Goal: Browse casually: Explore the website without a specific task or goal

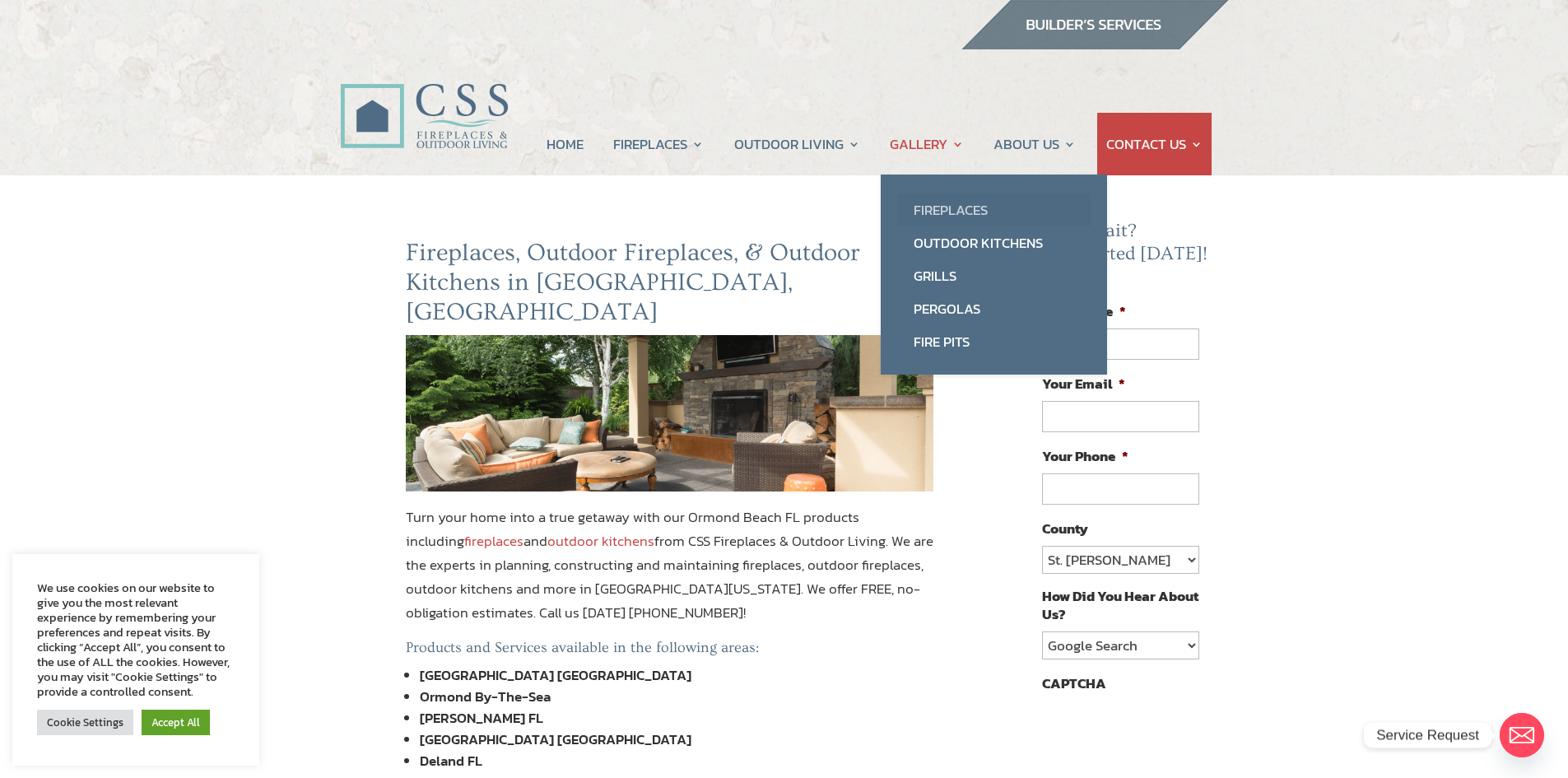
click at [932, 208] on link "Fireplaces" at bounding box center [994, 210] width 193 height 33
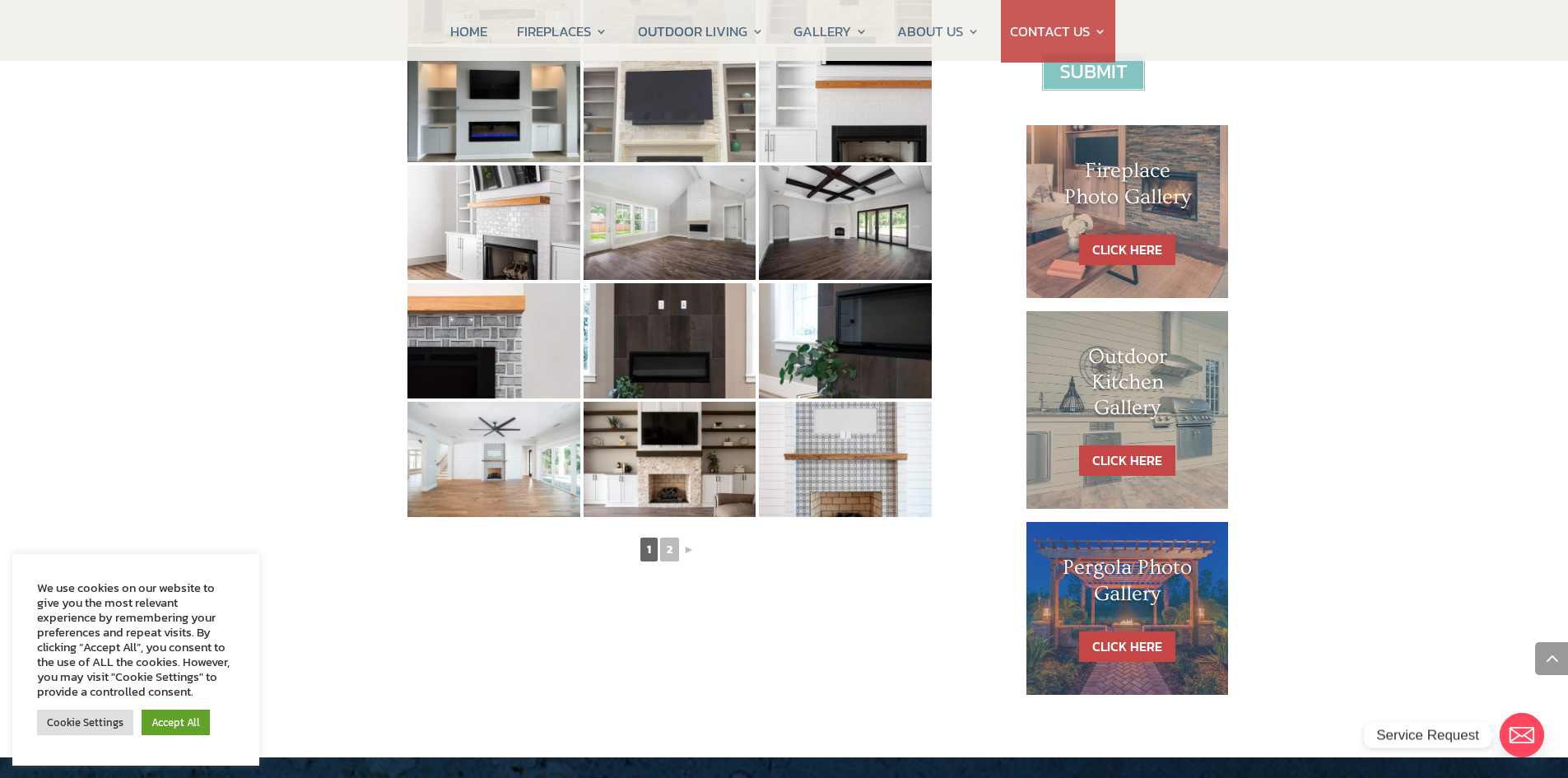
scroll to position [740, 0]
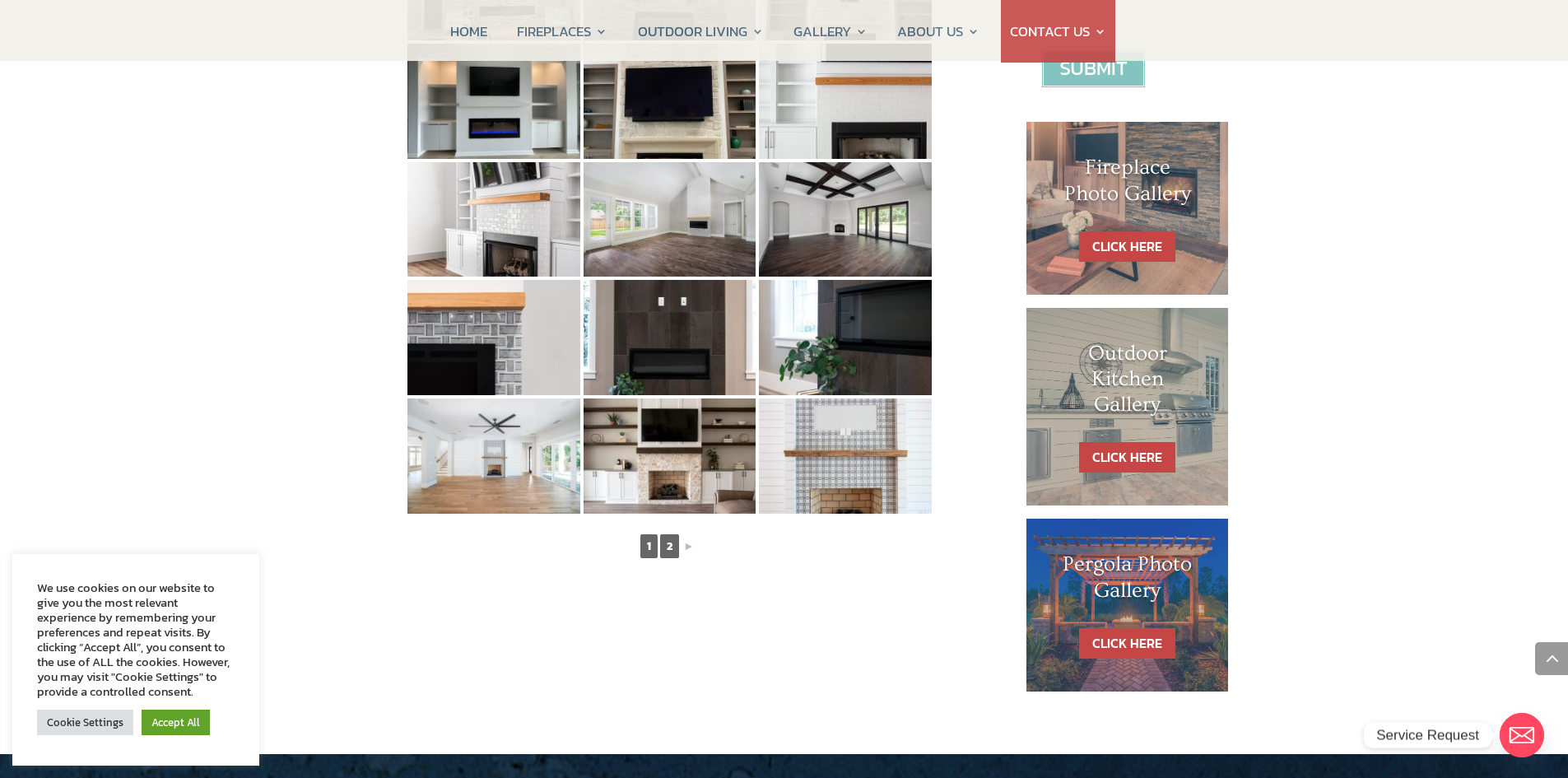
click at [672, 539] on link "2" at bounding box center [669, 546] width 19 height 24
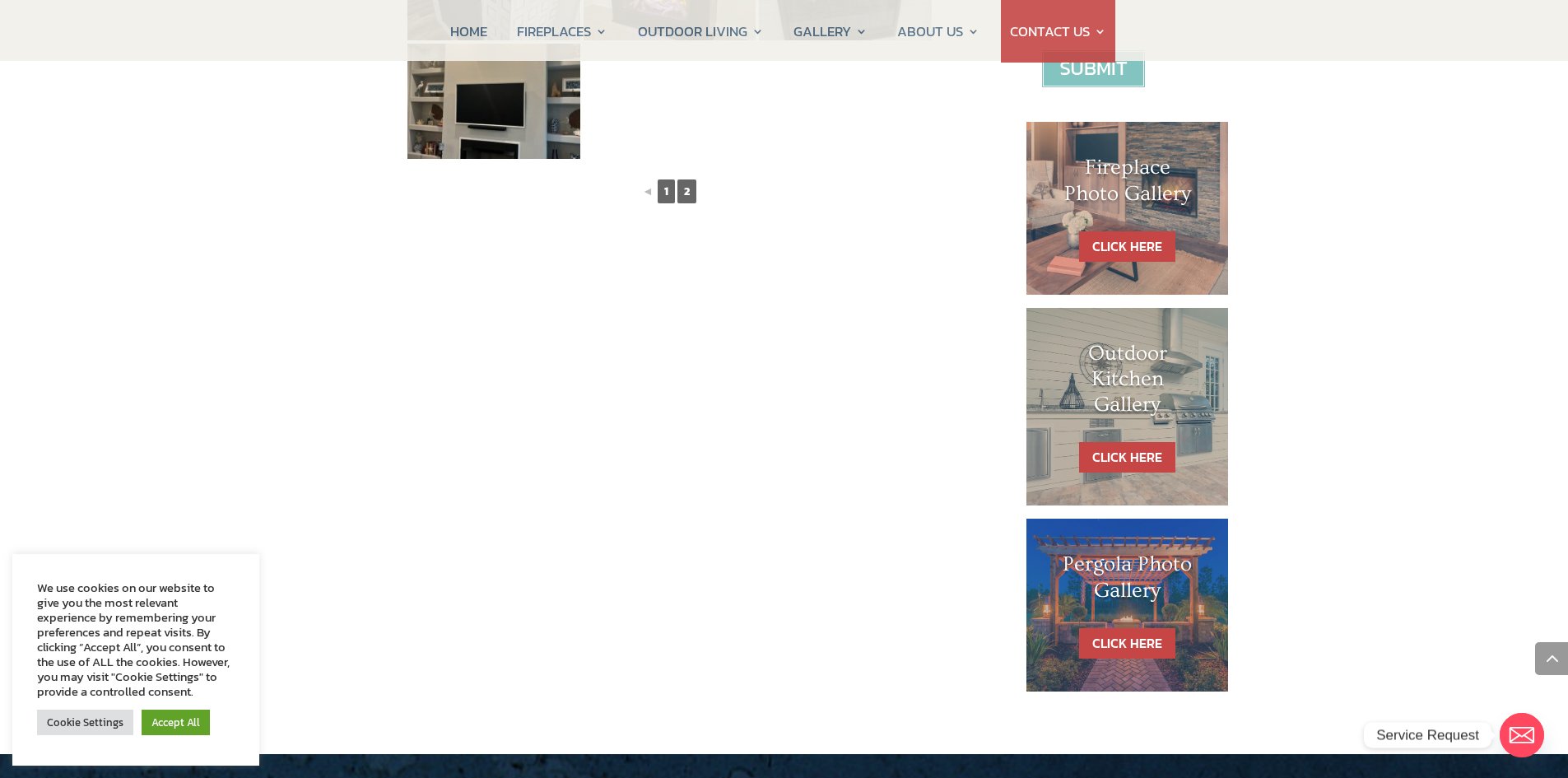
click at [660, 191] on link "1" at bounding box center [667, 191] width 18 height 24
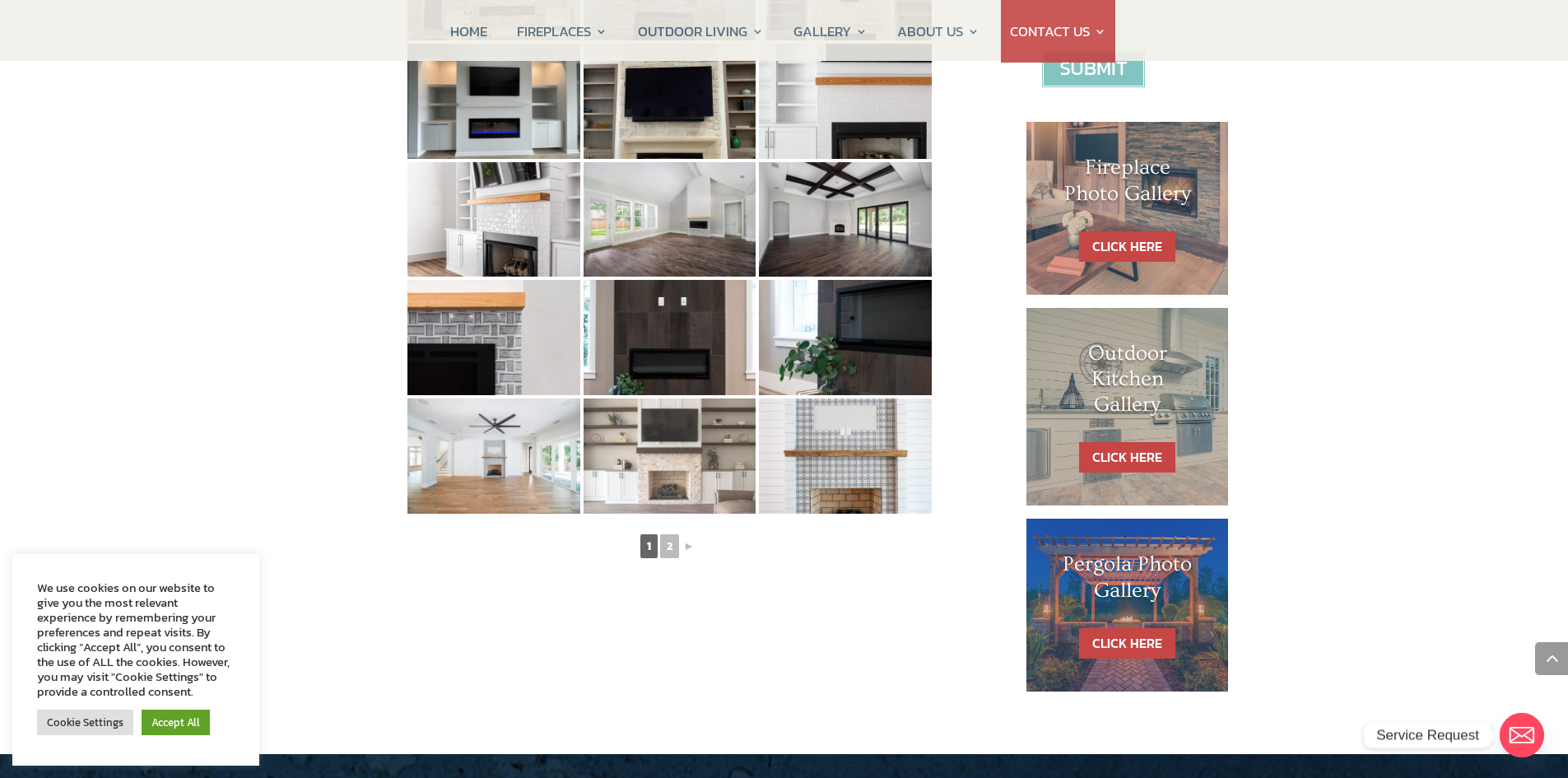
click at [726, 441] on img at bounding box center [669, 455] width 173 height 115
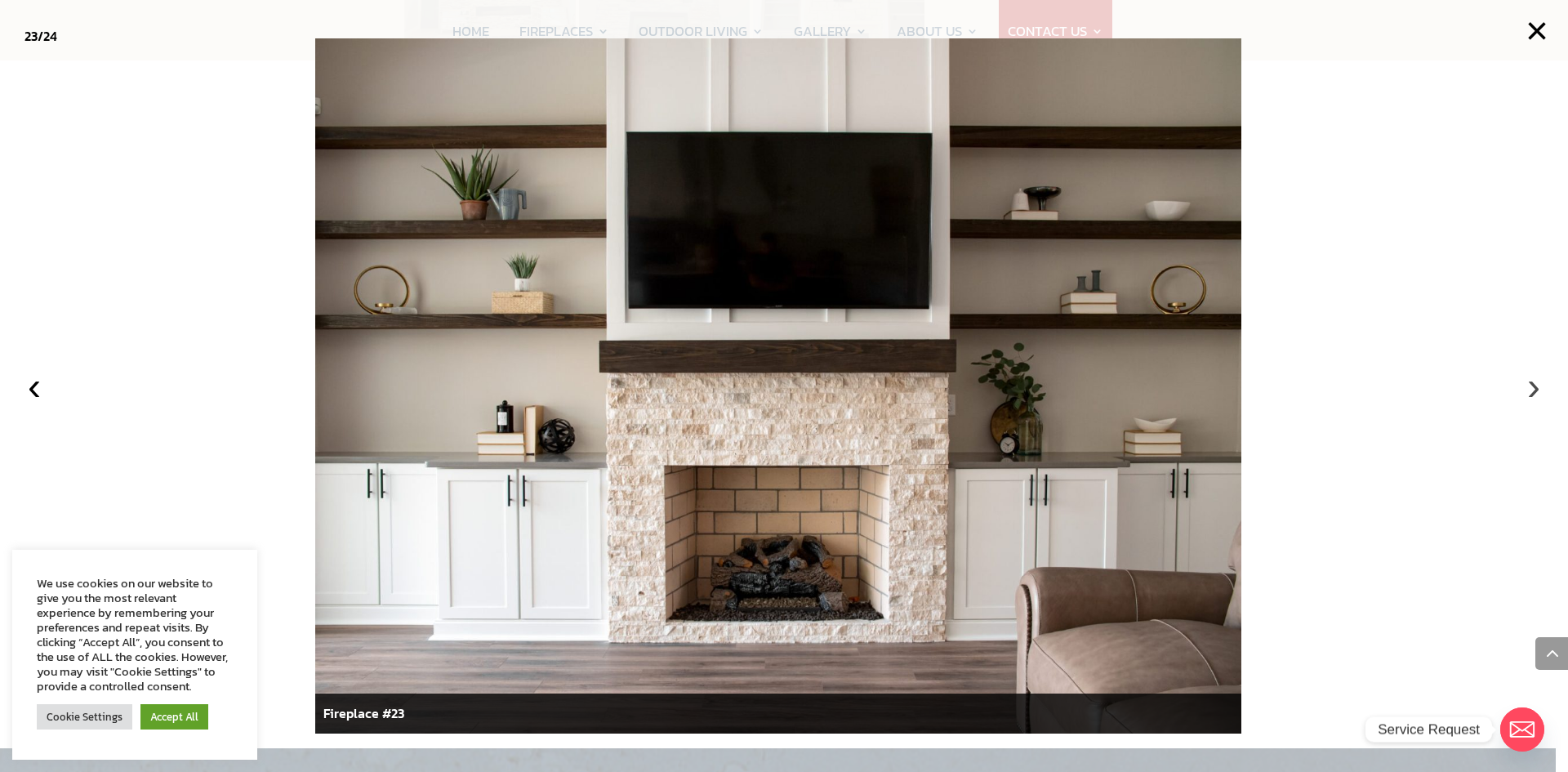
click at [1531, 386] on button "›" at bounding box center [1533, 386] width 36 height 36
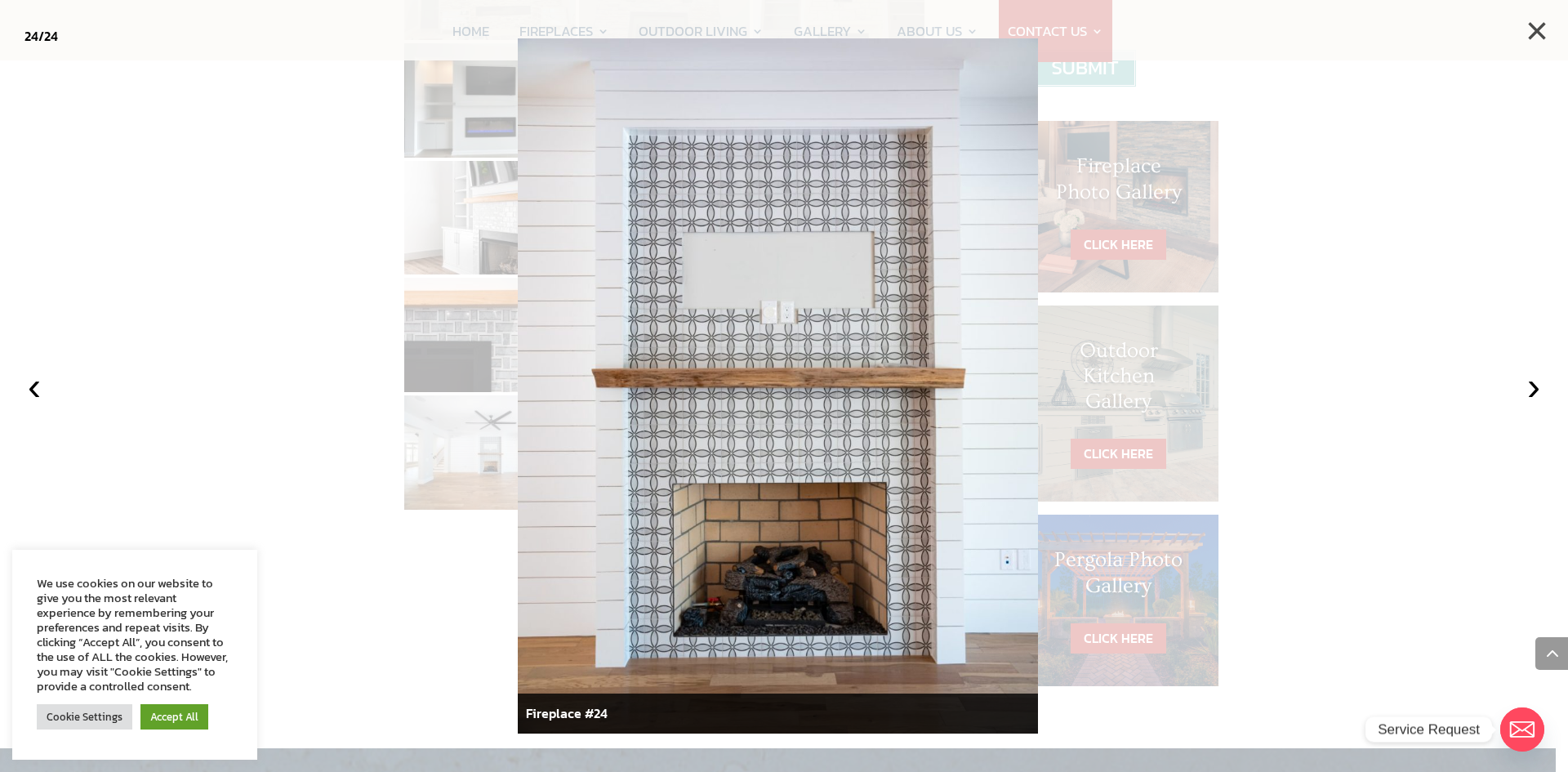
click at [1539, 24] on button "×" at bounding box center [1537, 30] width 36 height 36
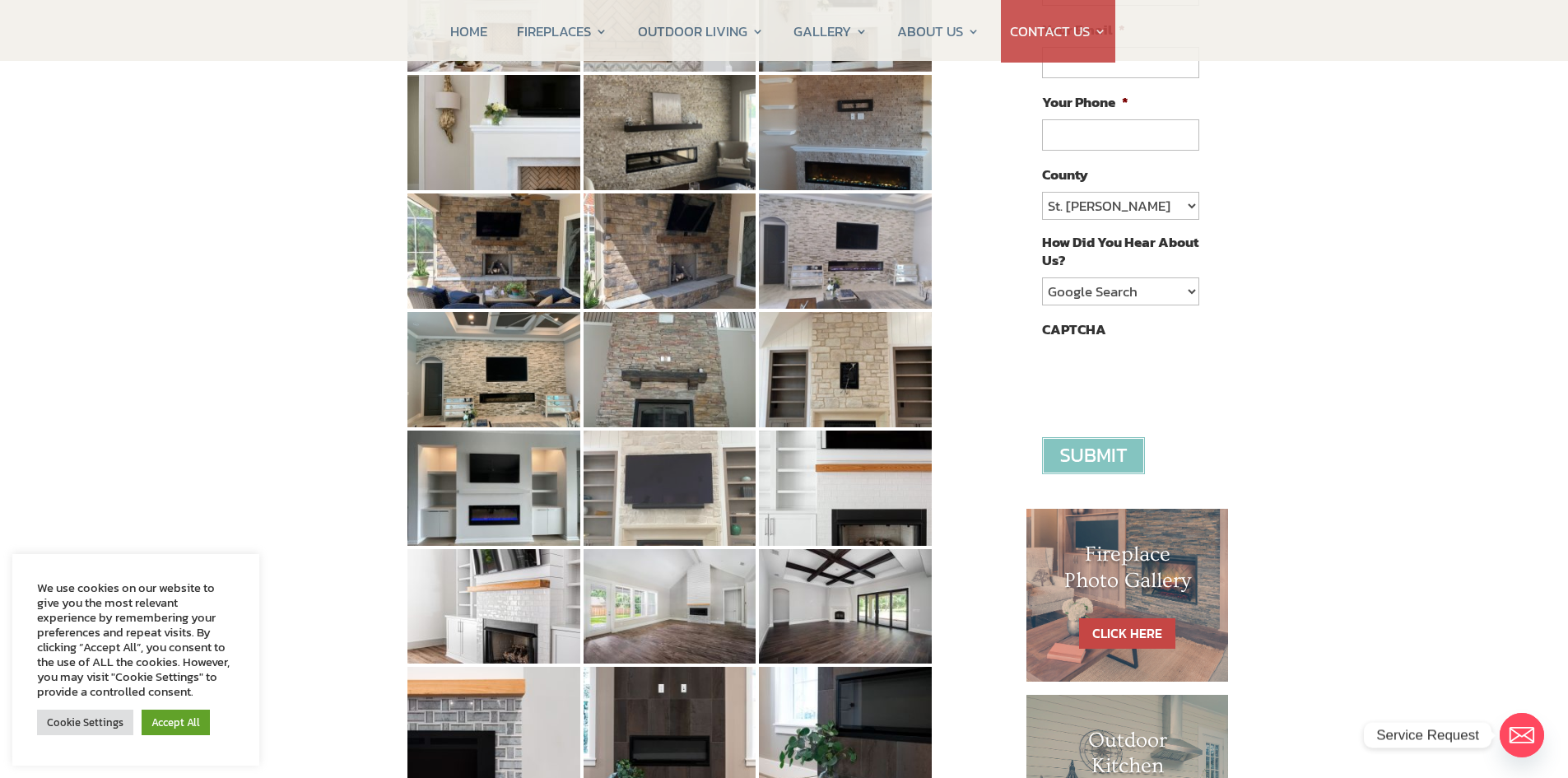
scroll to position [246, 0]
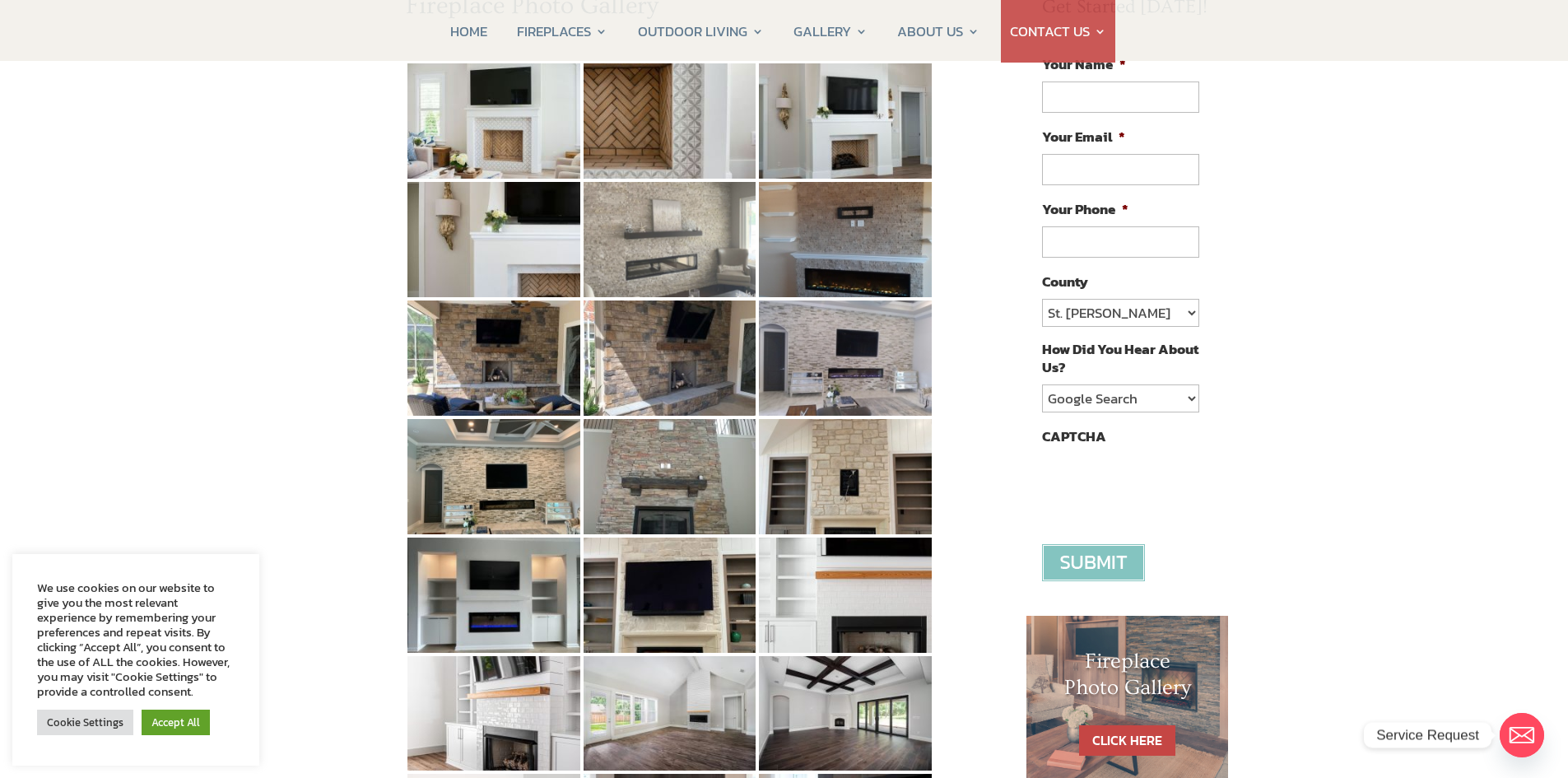
click at [709, 252] on img at bounding box center [669, 239] width 173 height 115
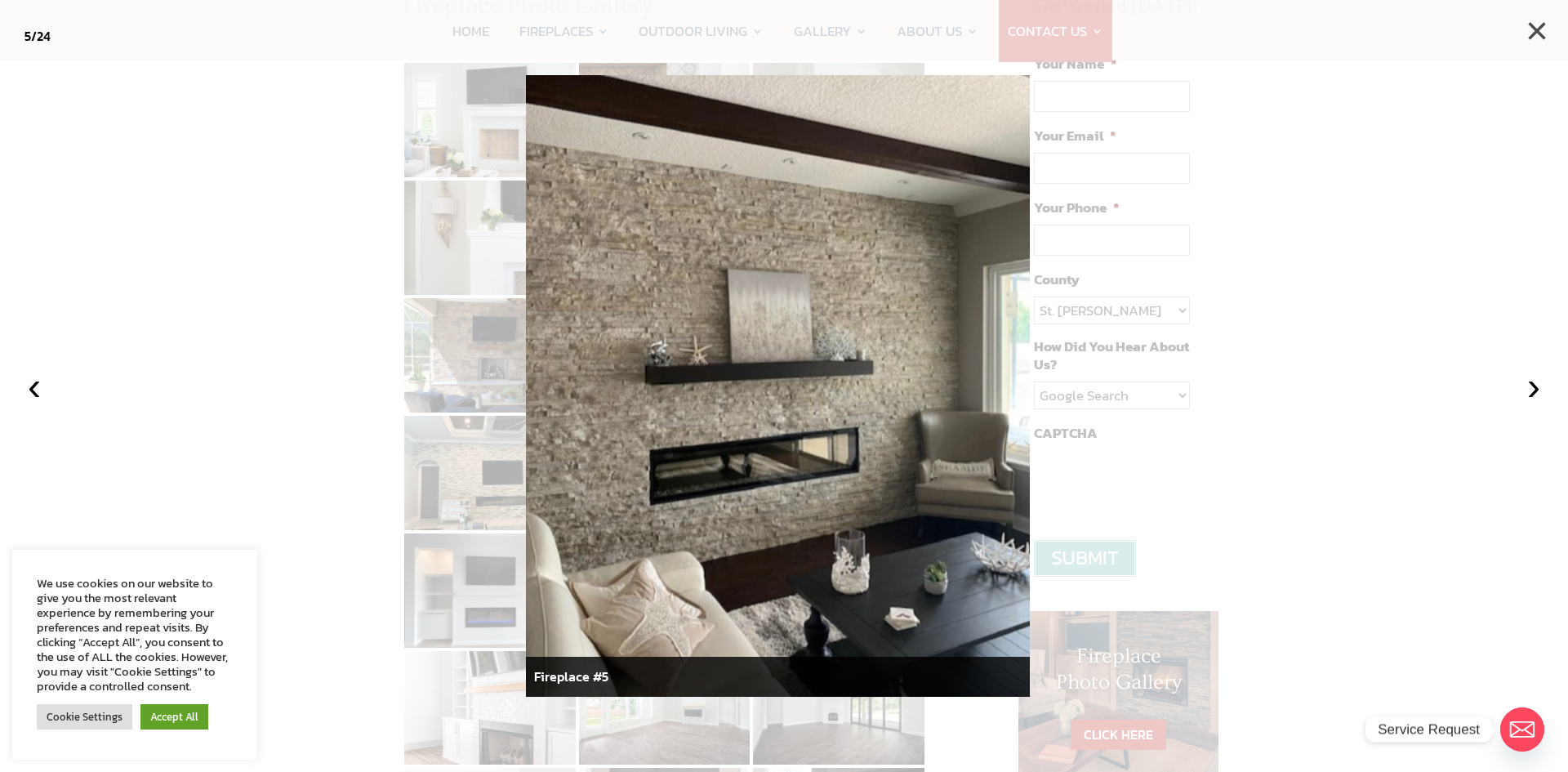
click at [1531, 23] on button "×" at bounding box center [1537, 30] width 36 height 36
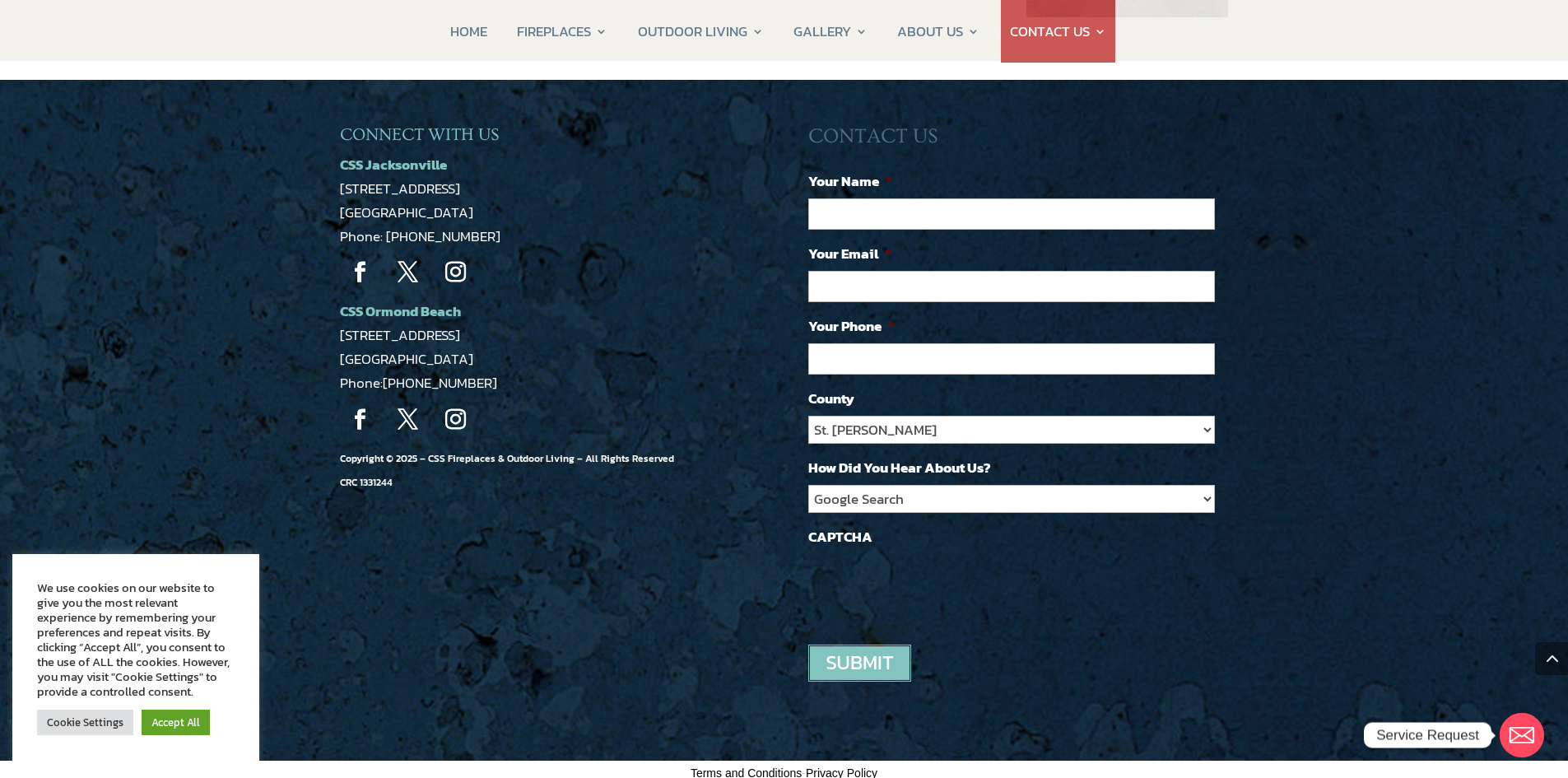
scroll to position [1422, 0]
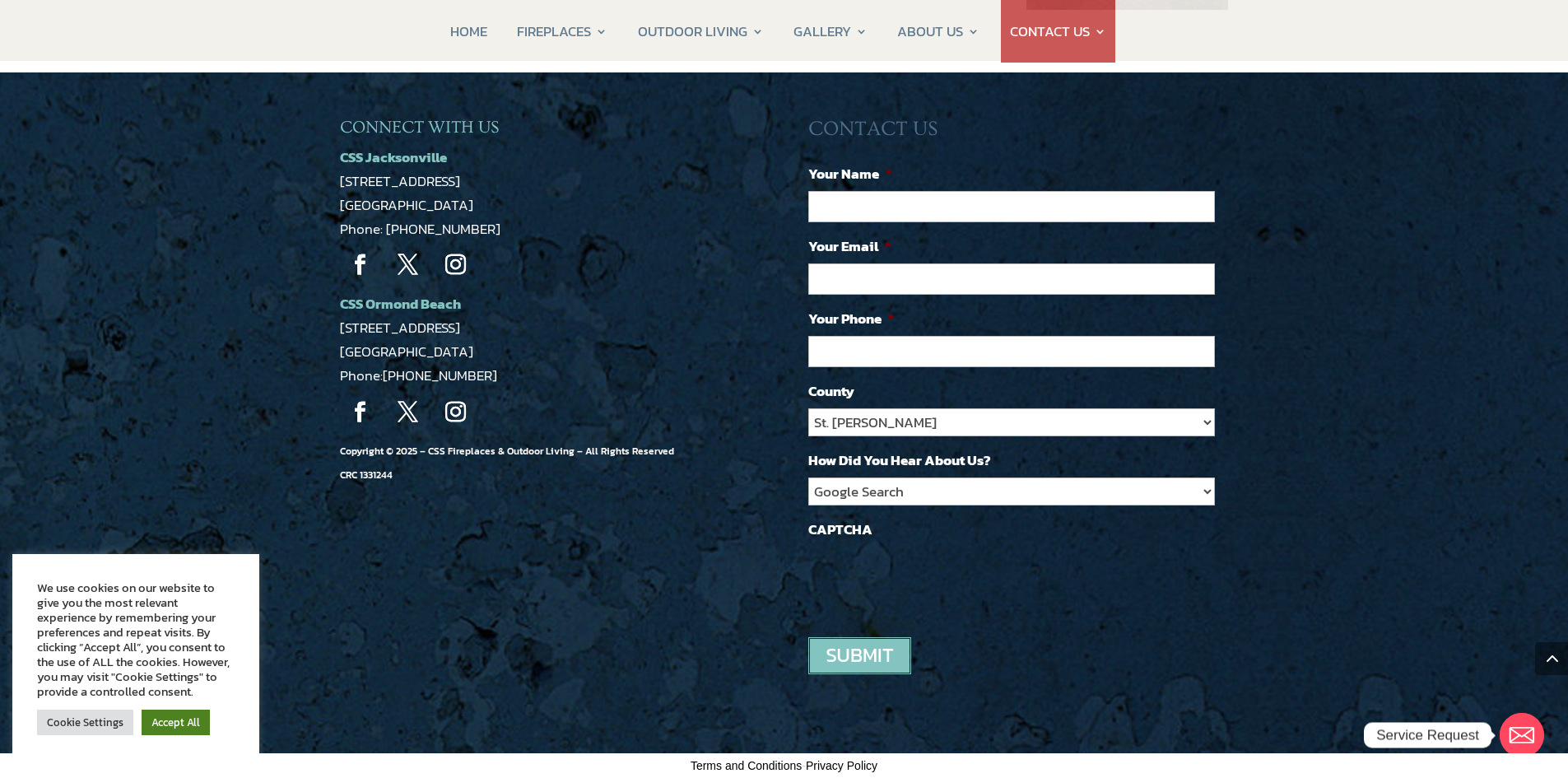
click at [181, 723] on link "Accept All" at bounding box center [175, 722] width 68 height 25
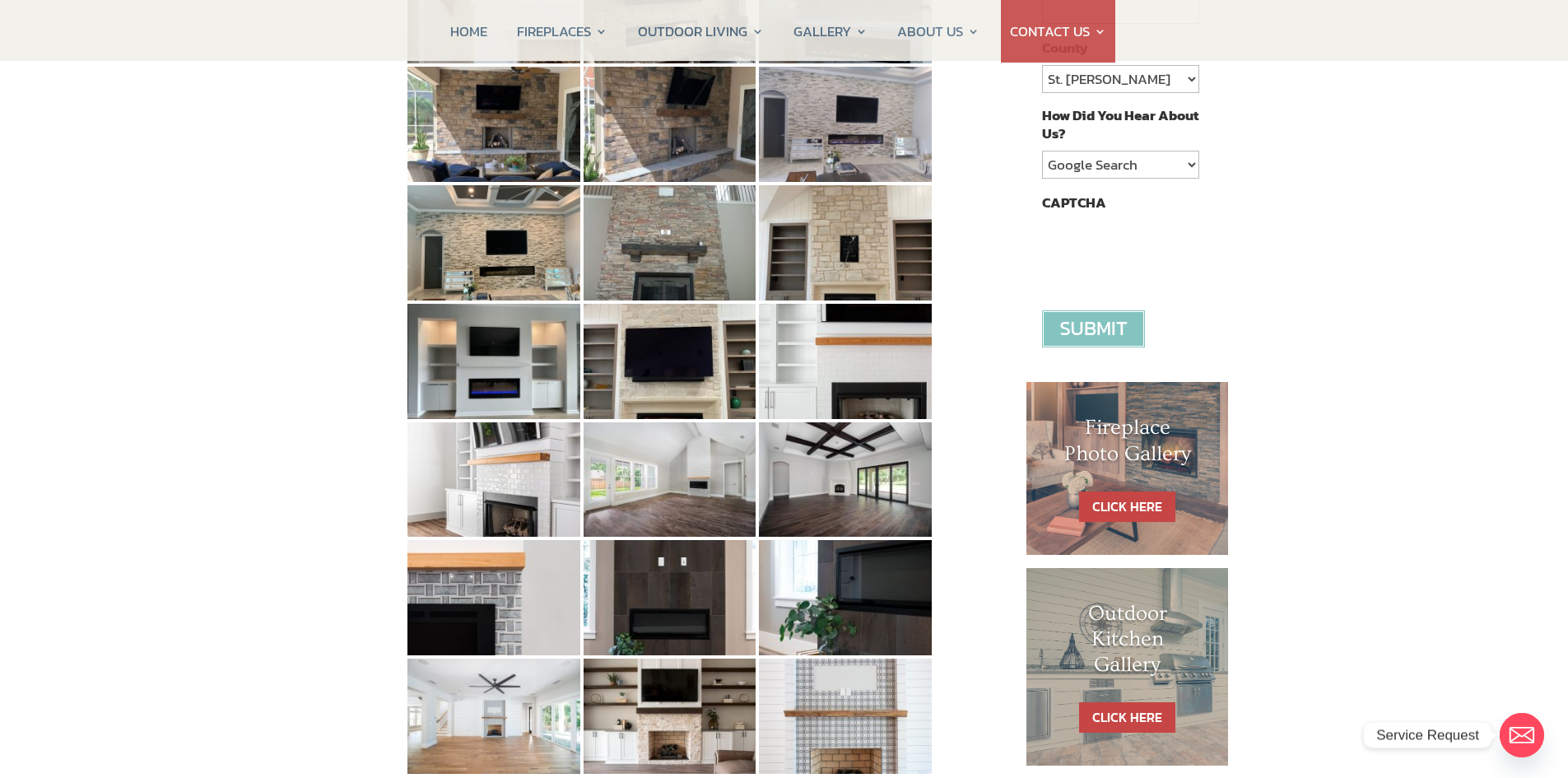
scroll to position [434, 0]
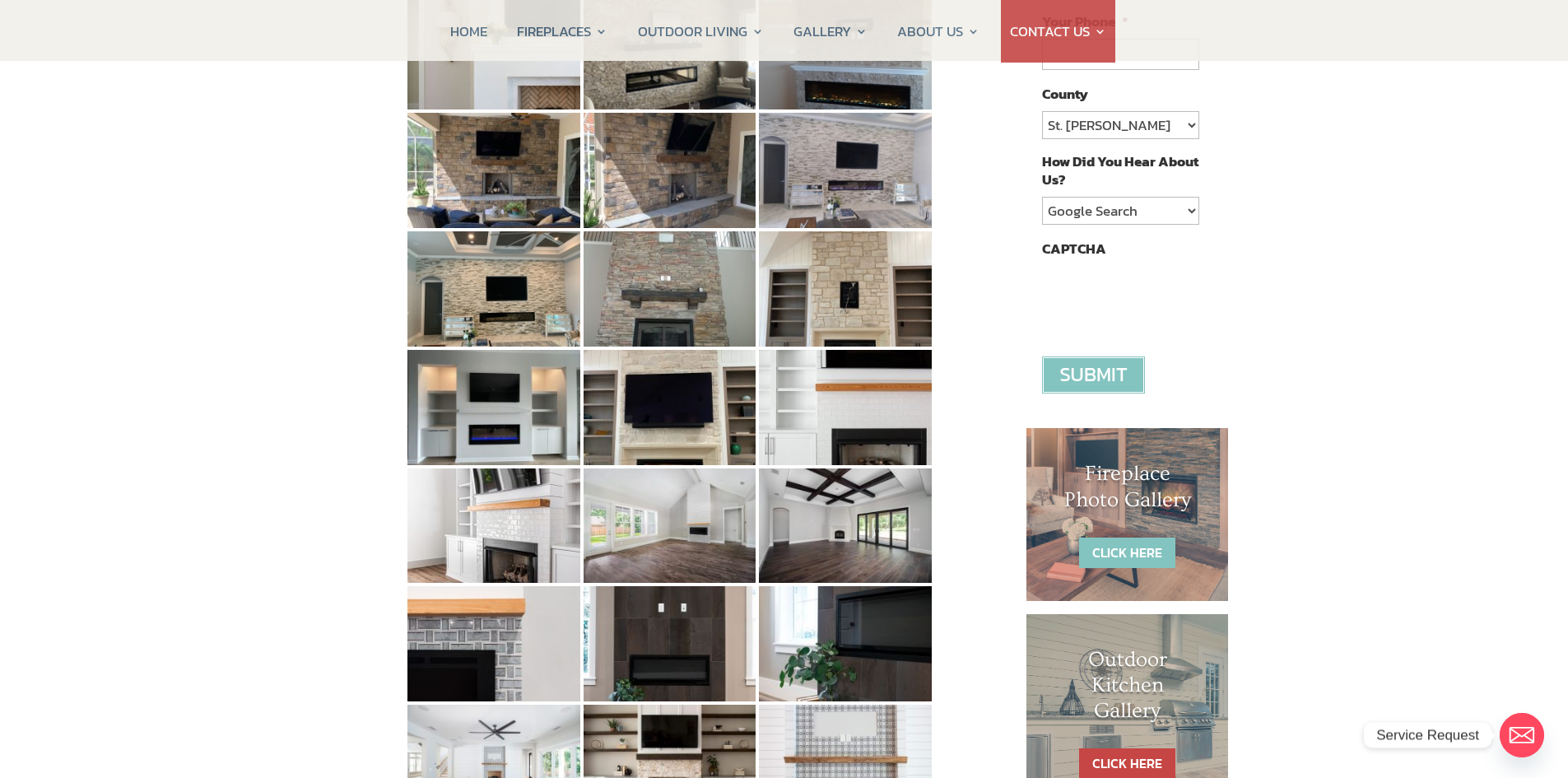
click at [1121, 554] on link "CLICK HERE" at bounding box center [1128, 553] width 97 height 31
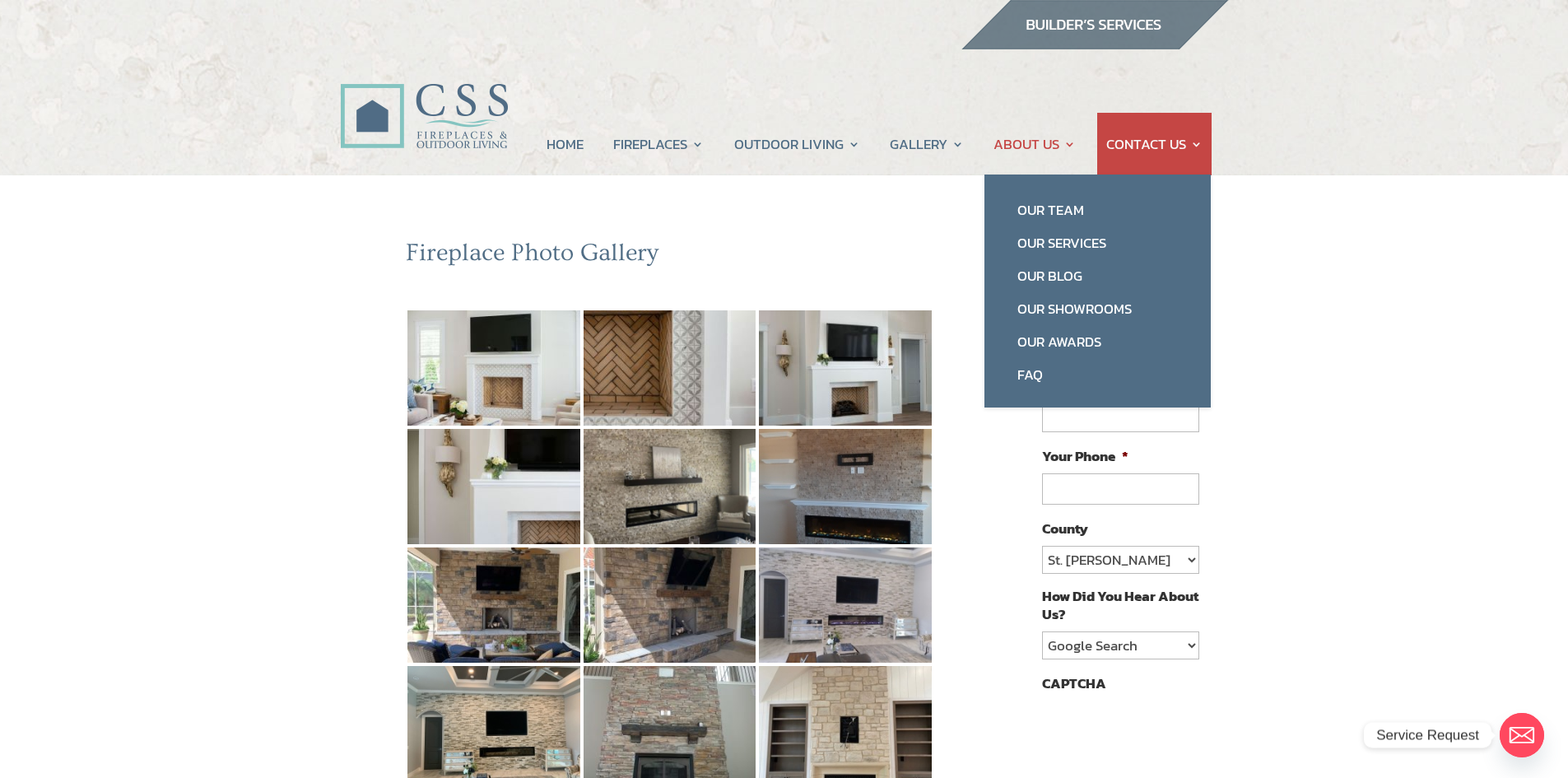
click at [1016, 142] on link "ABOUT US" at bounding box center [1035, 144] width 82 height 62
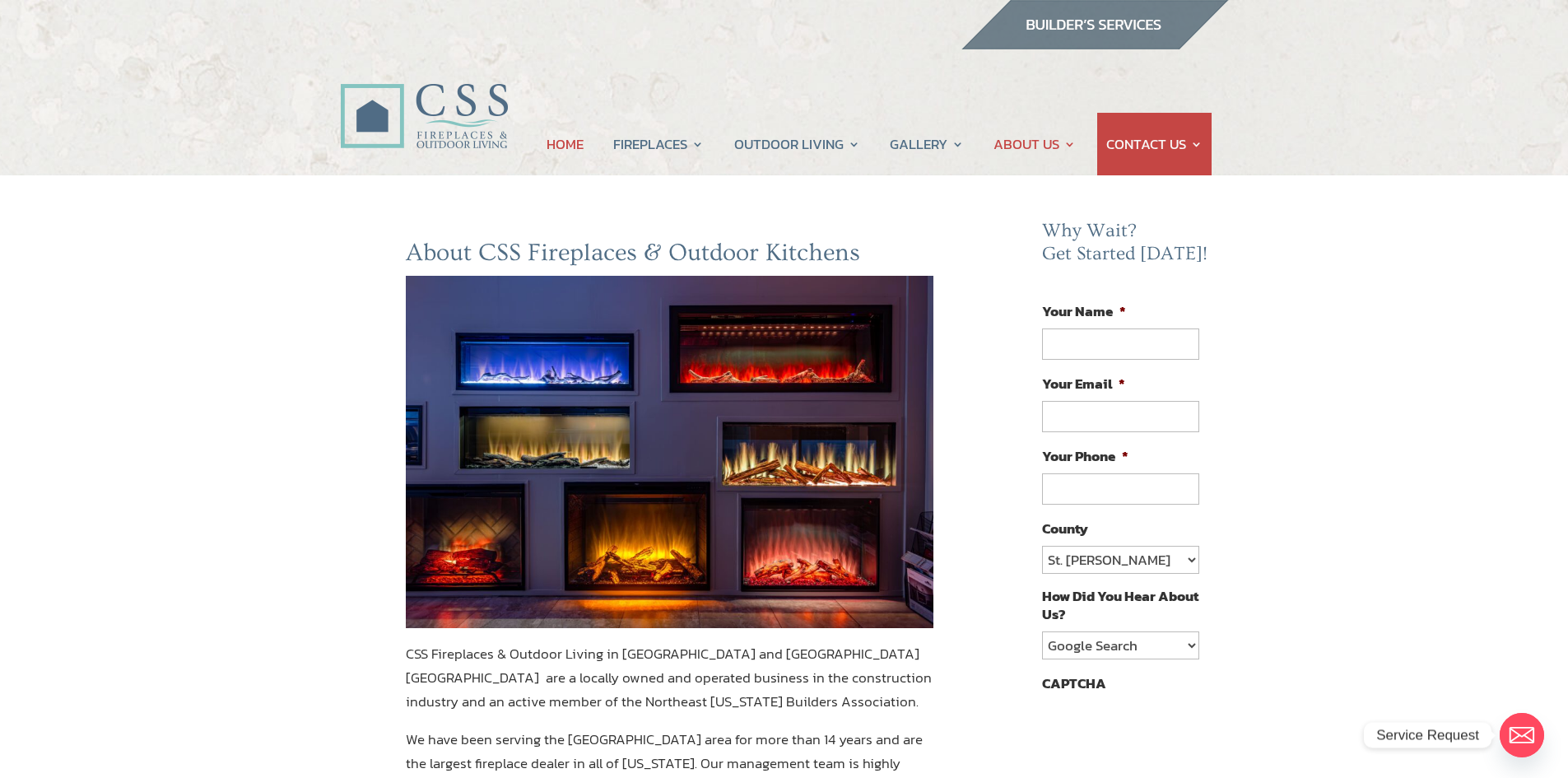
click at [576, 136] on link "HOME" at bounding box center [565, 144] width 37 height 62
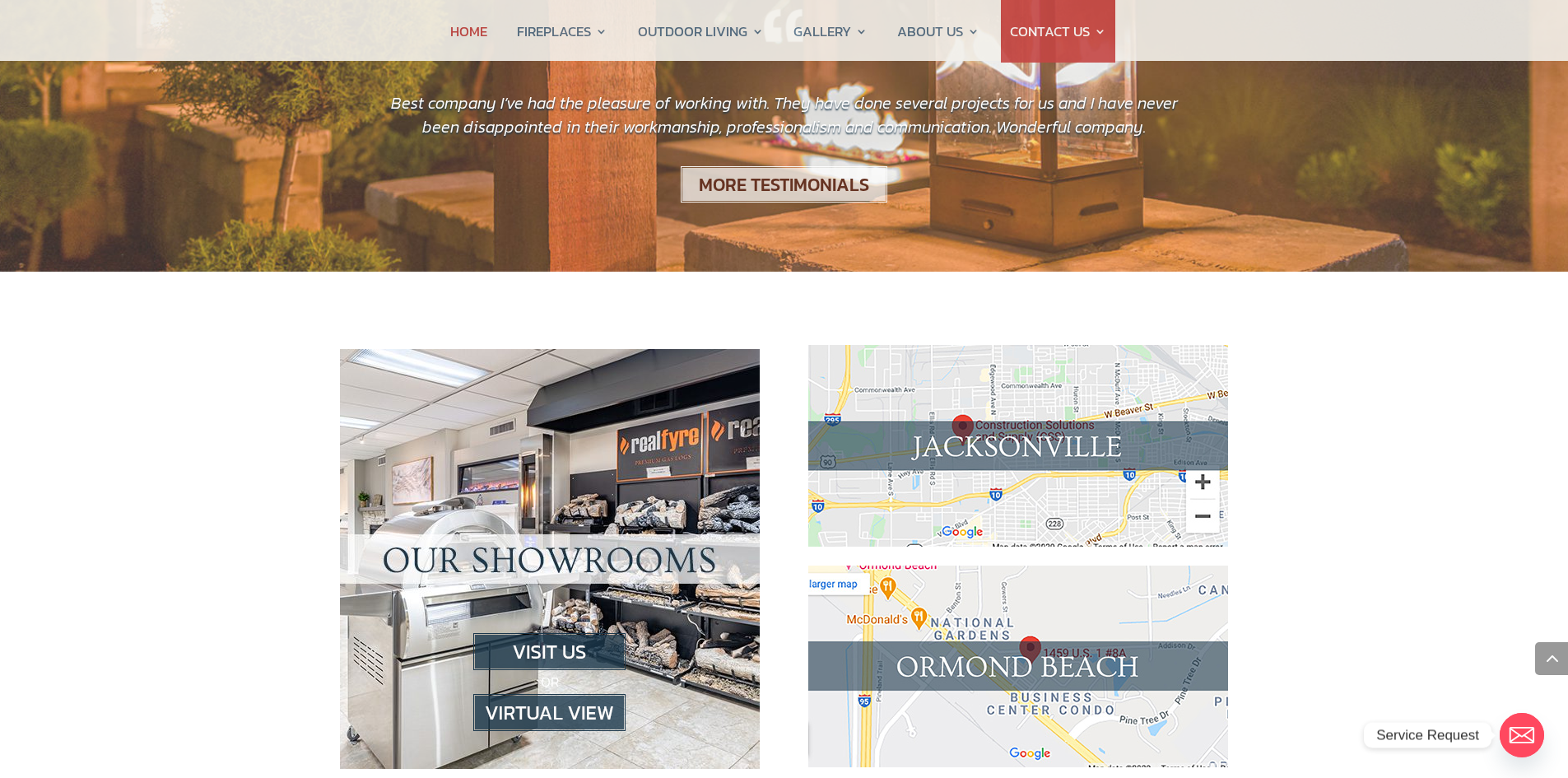
scroll to position [1399, 0]
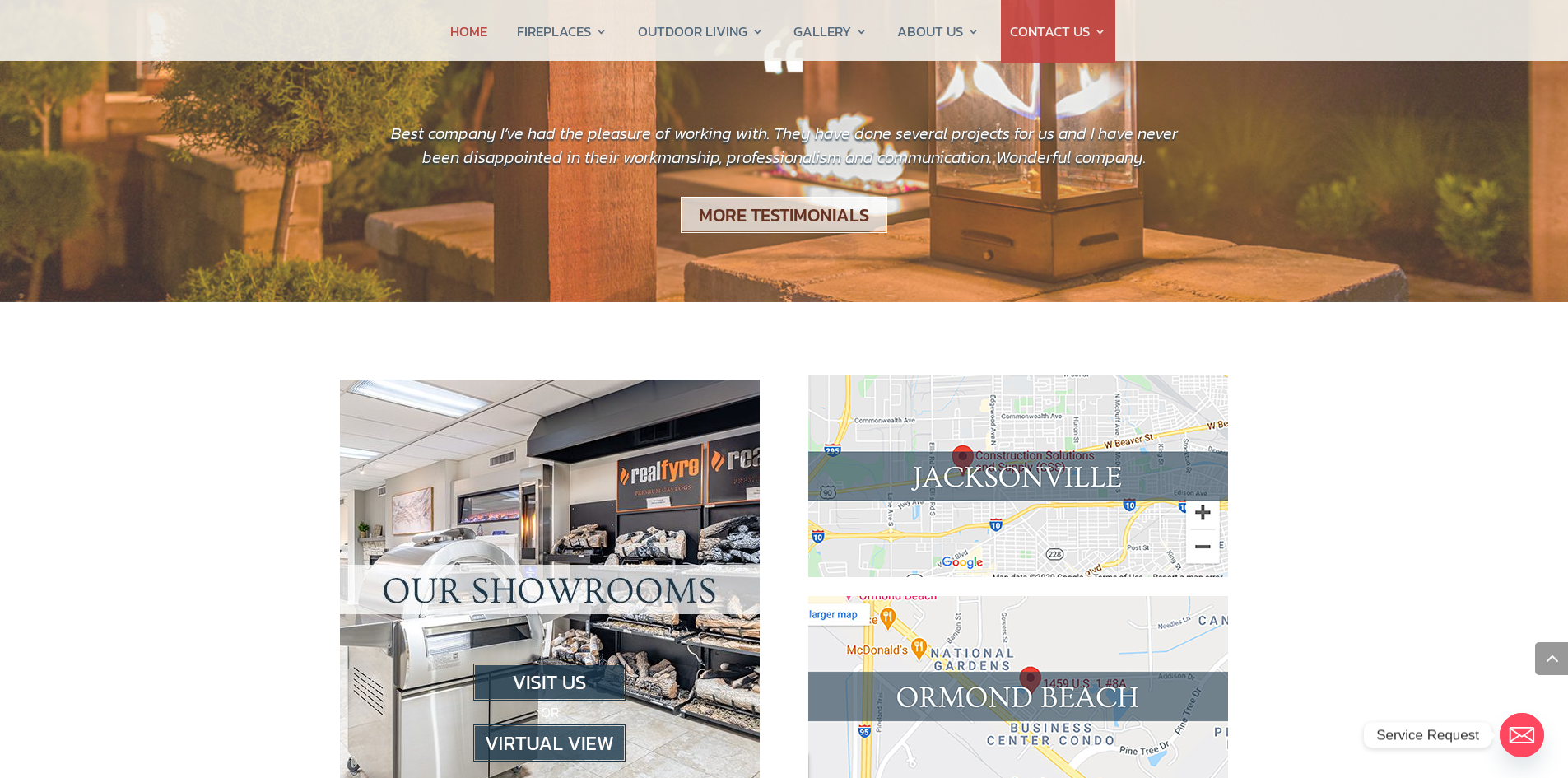
click at [1042, 643] on img at bounding box center [1018, 696] width 419 height 202
